Goal: Transaction & Acquisition: Purchase product/service

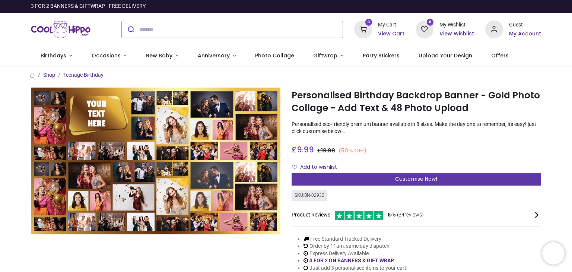
click at [469, 180] on div "Customise Now!" at bounding box center [417, 179] width 250 height 13
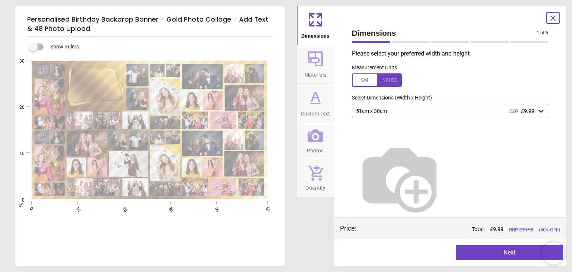
click at [496, 112] on div "51cm x 30cm £20 £9.99" at bounding box center [446, 111] width 183 height 6
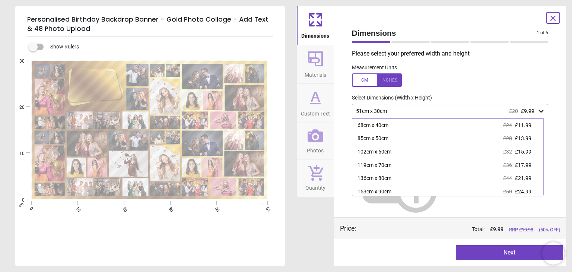
scroll to position [28, 0]
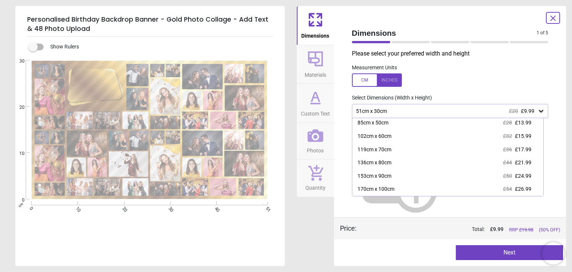
click at [409, 242] on div "Preview Next Next" at bounding box center [450, 252] width 232 height 27
click at [557, 87] on div "Dimensions 1 of 5 1 of 6 Please select your preferred width and height Measurem…" at bounding box center [450, 136] width 232 height 260
click at [554, 17] on icon at bounding box center [553, 18] width 9 height 9
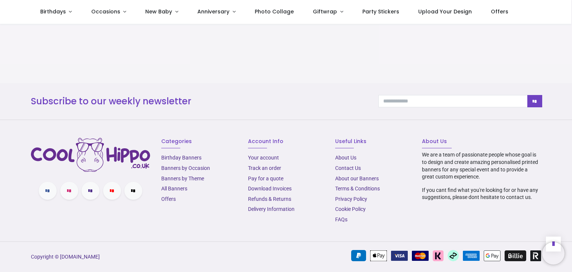
scroll to position [1051, 0]
click at [261, 209] on link "Delivery Information" at bounding box center [271, 209] width 47 height 6
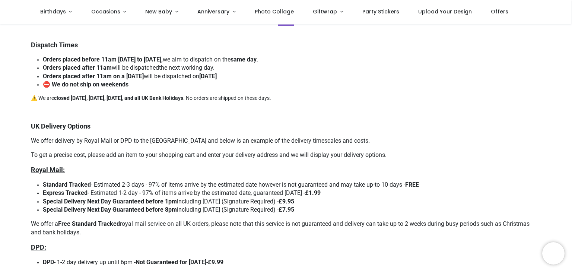
scroll to position [37, 0]
